Goal: Task Accomplishment & Management: Manage account settings

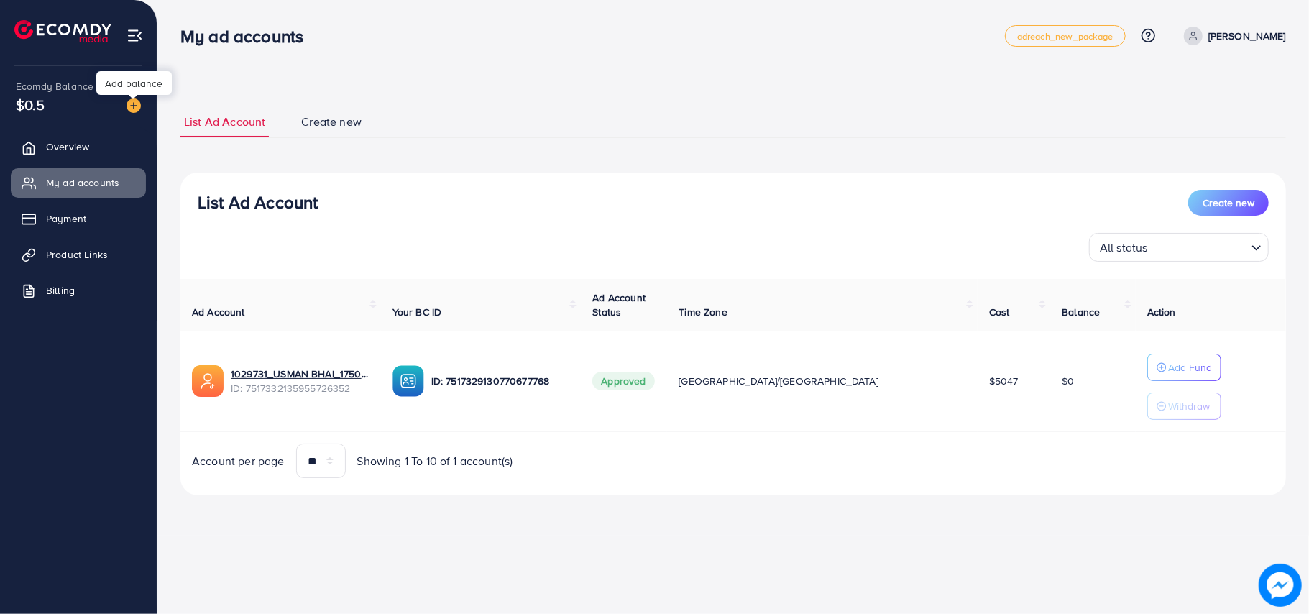
click at [132, 110] on img at bounding box center [134, 106] width 14 height 14
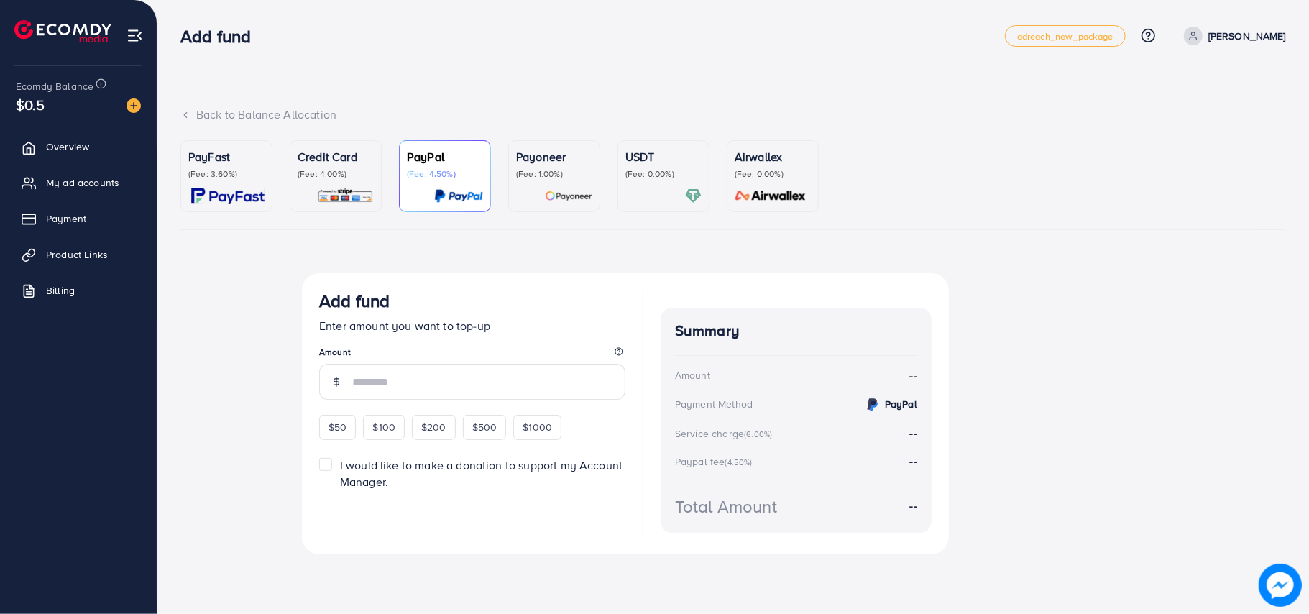
click at [331, 162] on p "Credit Card" at bounding box center [336, 156] width 76 height 17
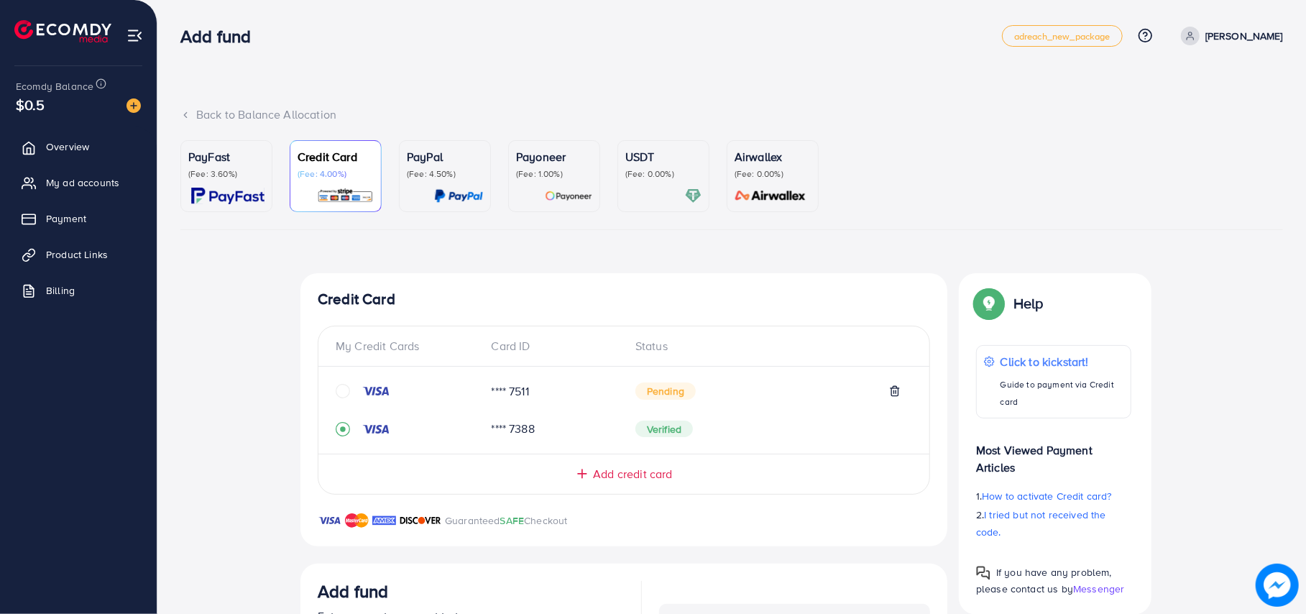
scroll to position [290, 0]
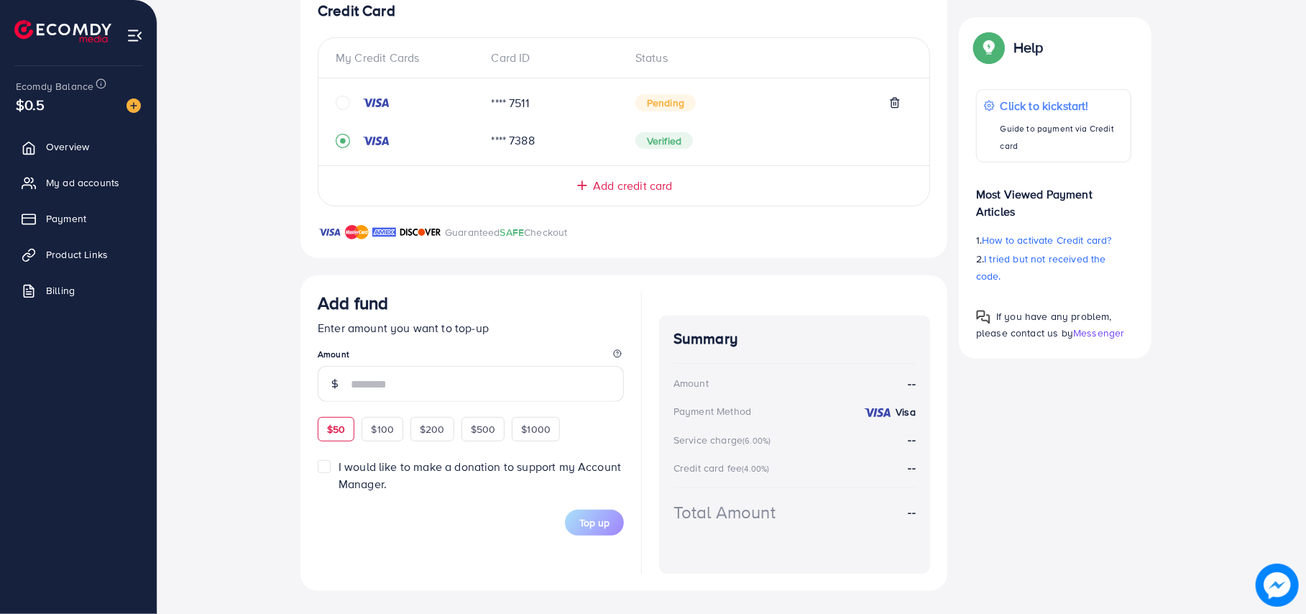
click at [334, 430] on div "$50 $100 $200 $500 $1000" at bounding box center [465, 427] width 295 height 28
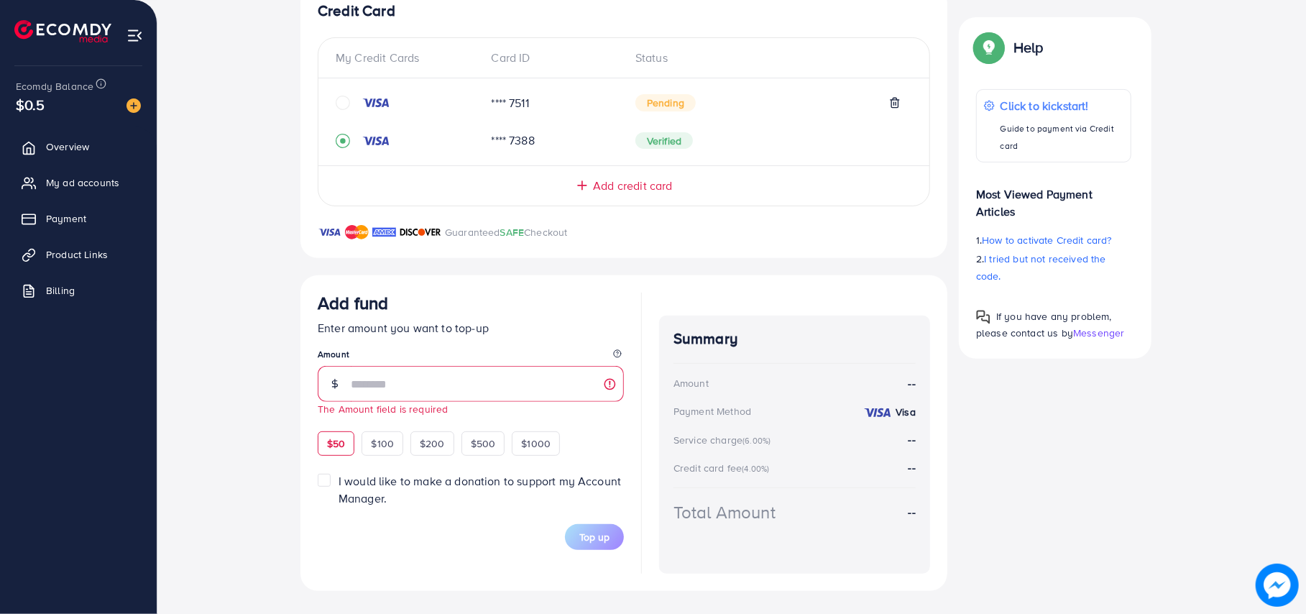
click at [329, 449] on span "$50" at bounding box center [336, 443] width 18 height 14
type input "**"
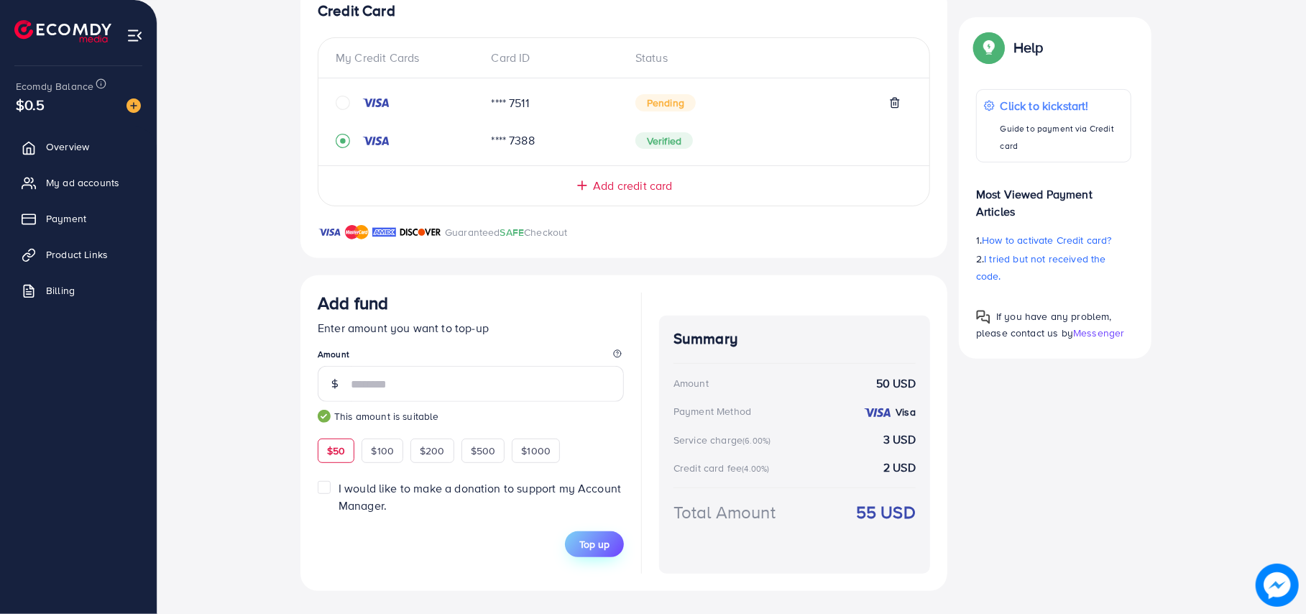
click at [604, 546] on span "Top up" at bounding box center [595, 544] width 30 height 14
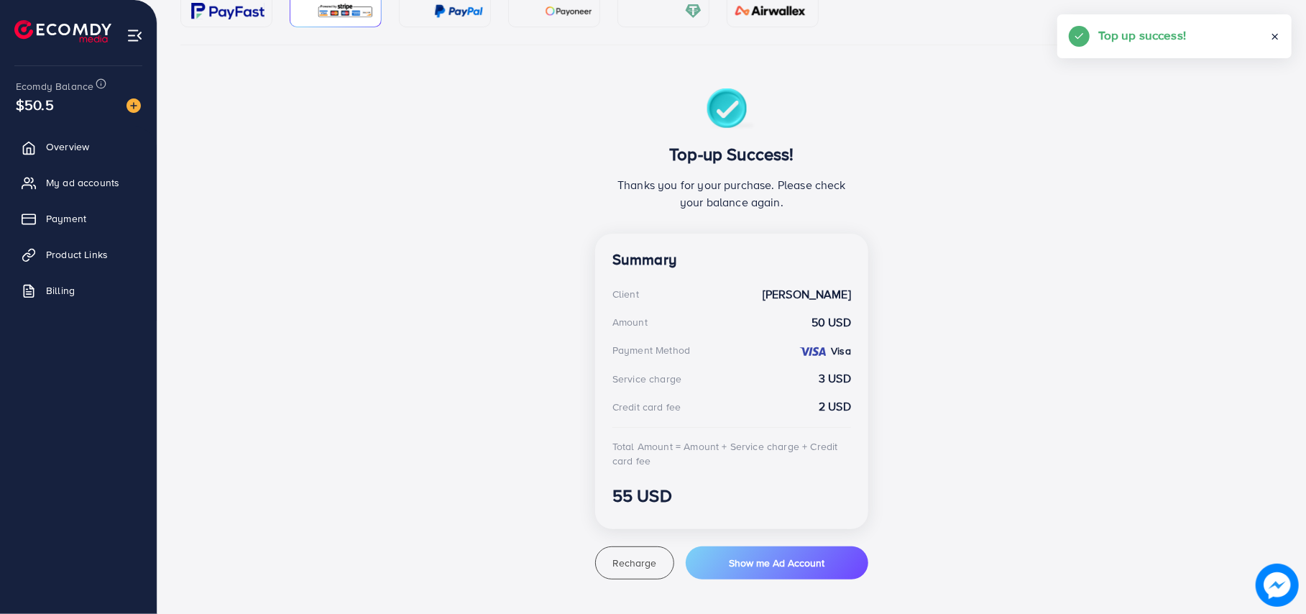
scroll to position [185, 0]
click at [96, 187] on span "My ad accounts" at bounding box center [86, 182] width 73 height 14
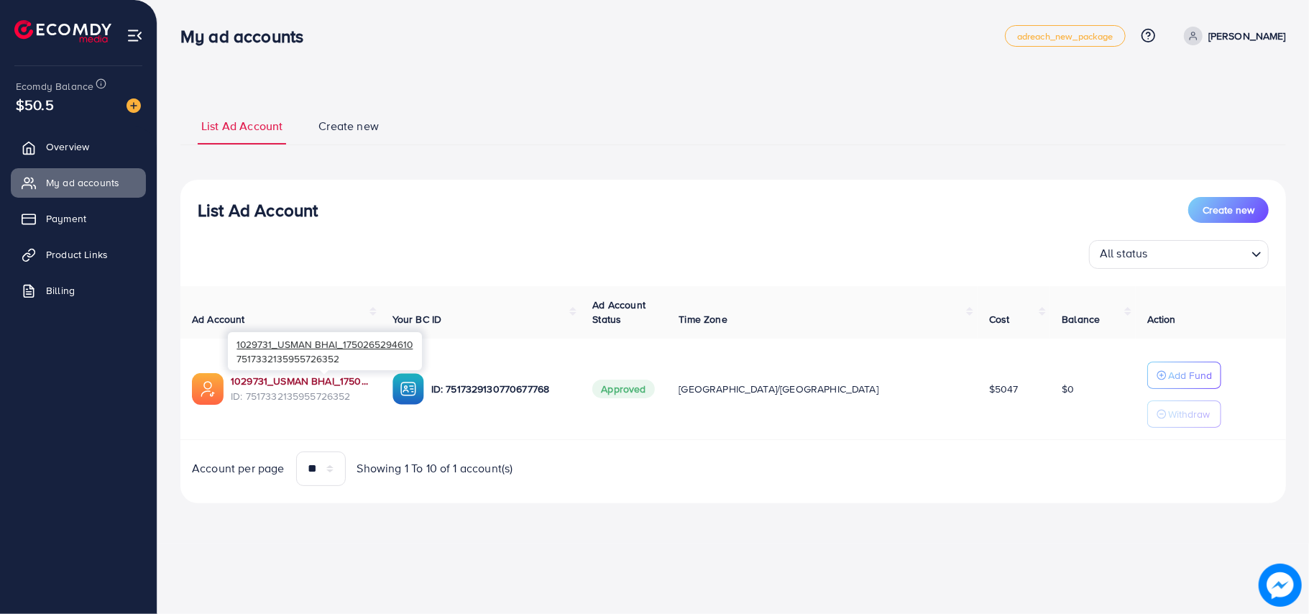
click at [363, 387] on link "1029731_USMAN BHAI_1750265294610" at bounding box center [300, 381] width 139 height 14
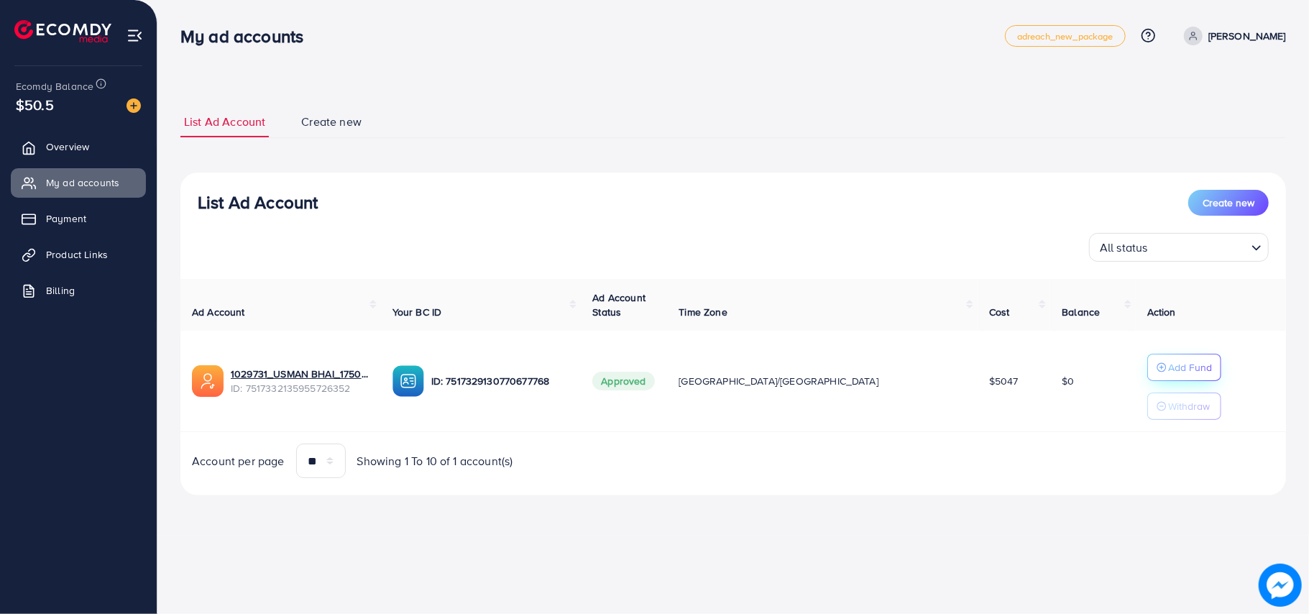
click at [1157, 367] on icon "button" at bounding box center [1162, 367] width 10 height 10
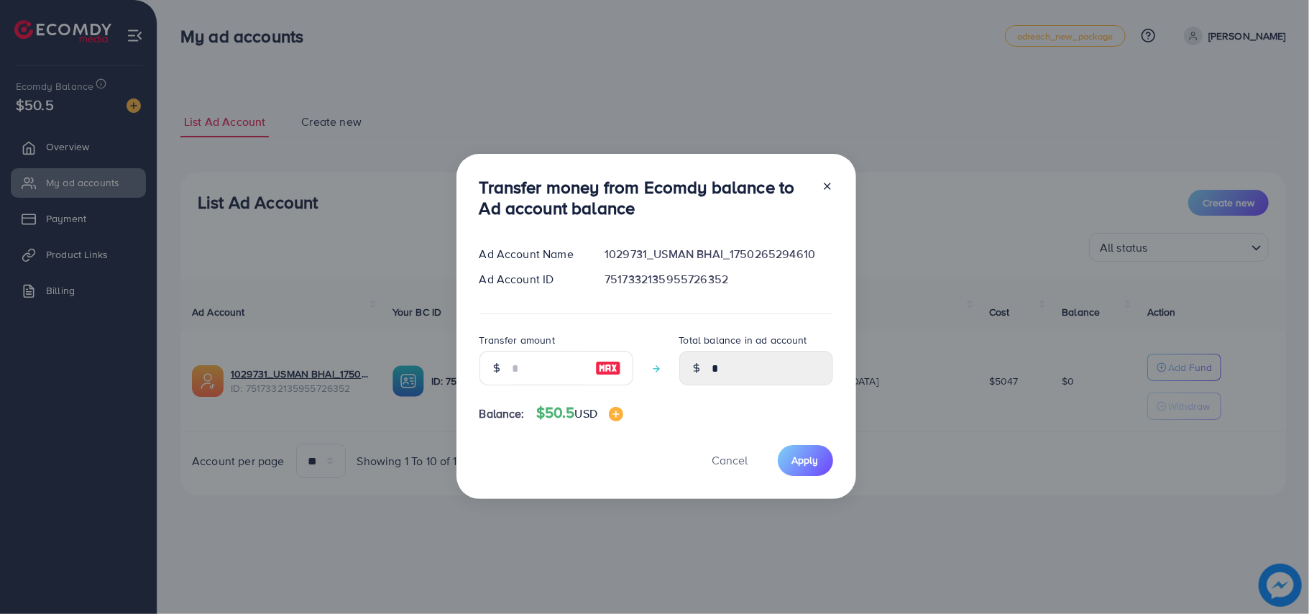
click at [596, 366] on img at bounding box center [608, 368] width 26 height 17
type input "**"
type input "*****"
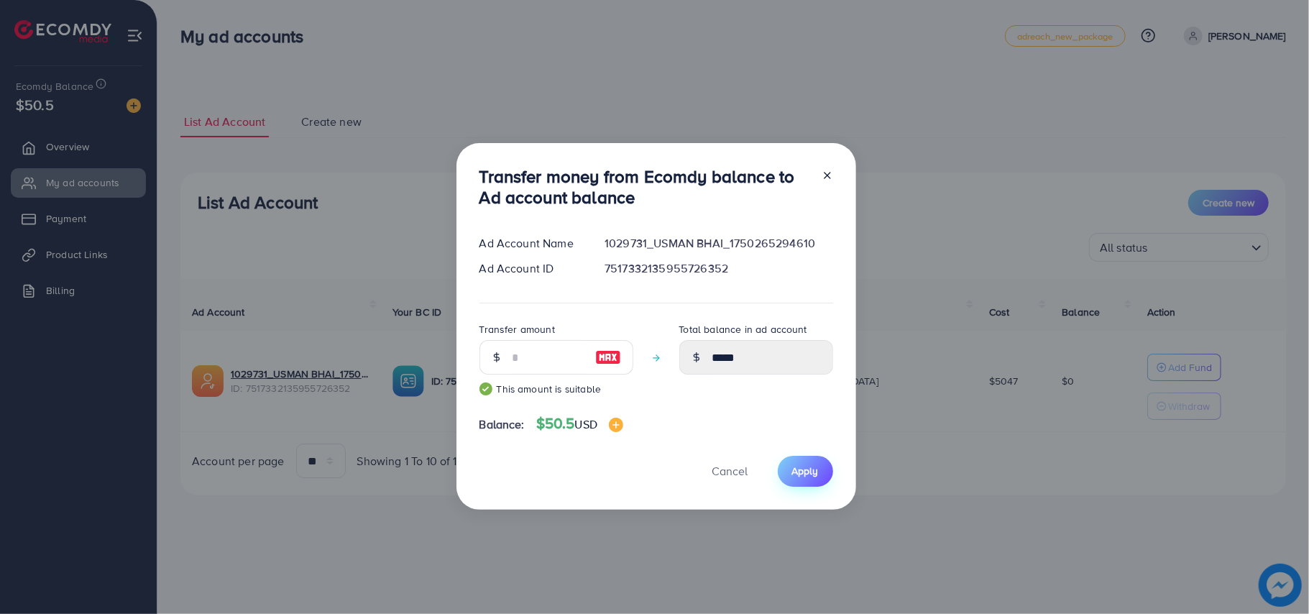
click at [800, 467] on span "Apply" at bounding box center [805, 471] width 27 height 14
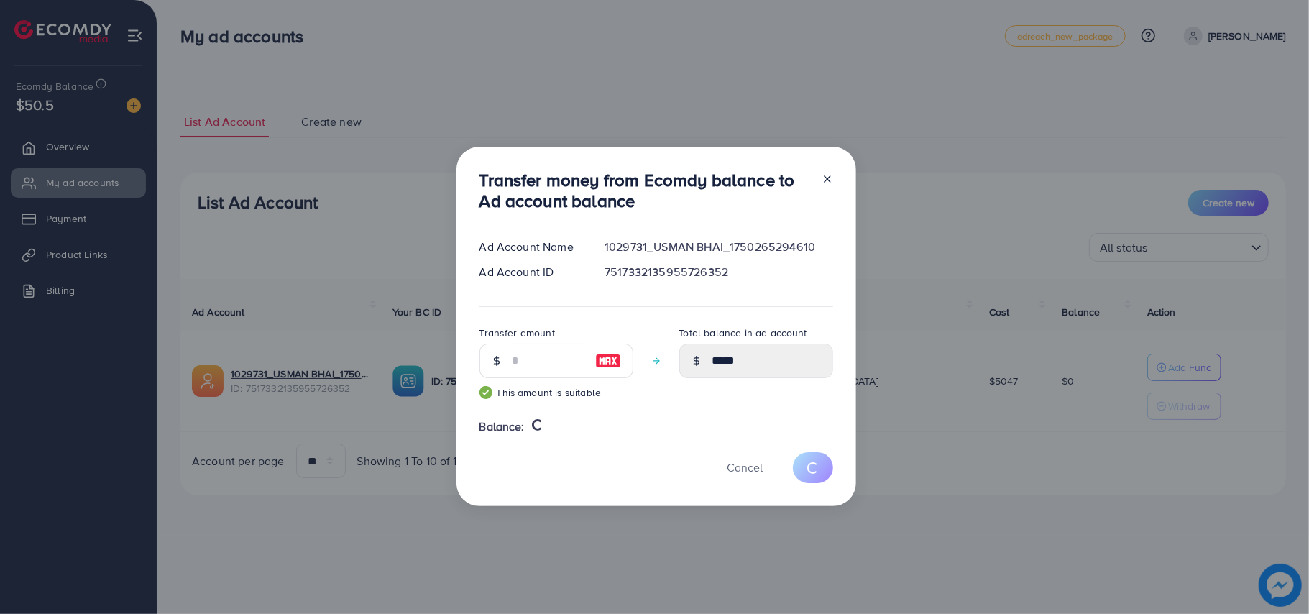
type input "*"
